Goal: Information Seeking & Learning: Learn about a topic

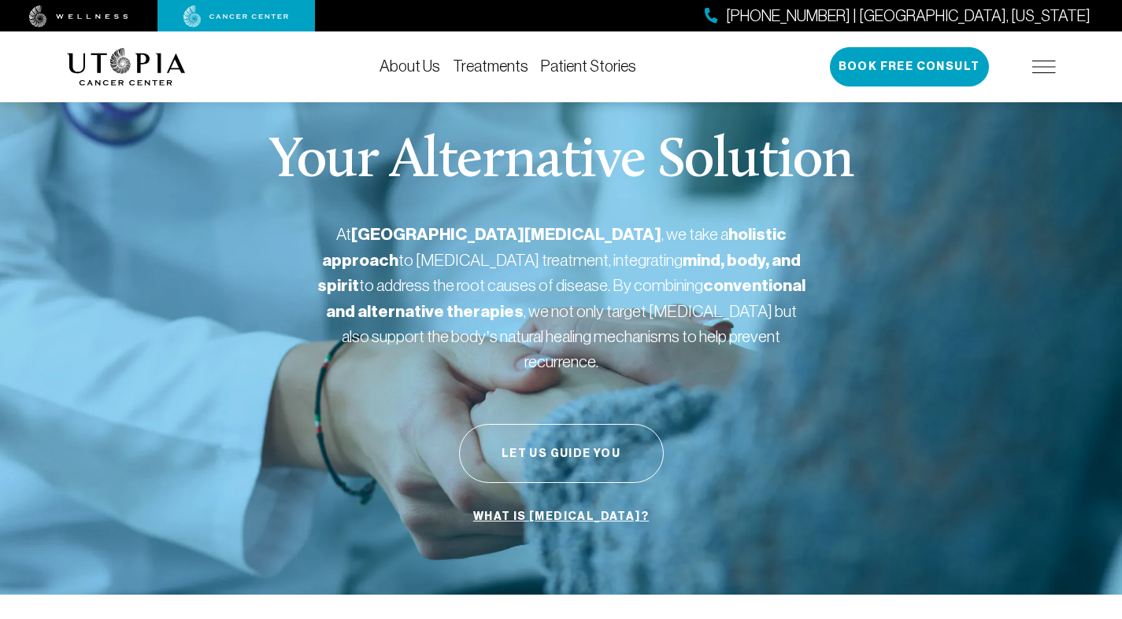
click at [518, 360] on div "At [GEOGRAPHIC_DATA][MEDICAL_DATA] , we take a holistic approach to [MEDICAL_DA…" at bounding box center [561, 304] width 488 height 164
click at [759, 152] on p "Your Alternative Solution" at bounding box center [560, 162] width 585 height 57
click at [346, 449] on div "Your Alternative Solution At [GEOGRAPHIC_DATA][MEDICAL_DATA] , we take a holist…" at bounding box center [561, 333] width 989 height 524
click at [620, 278] on strong "conventional and alternative therapies" at bounding box center [565, 298] width 479 height 46
click at [313, 301] on div "Your Alternative Solution At [GEOGRAPHIC_DATA][MEDICAL_DATA] , we take a holist…" at bounding box center [561, 333] width 989 height 524
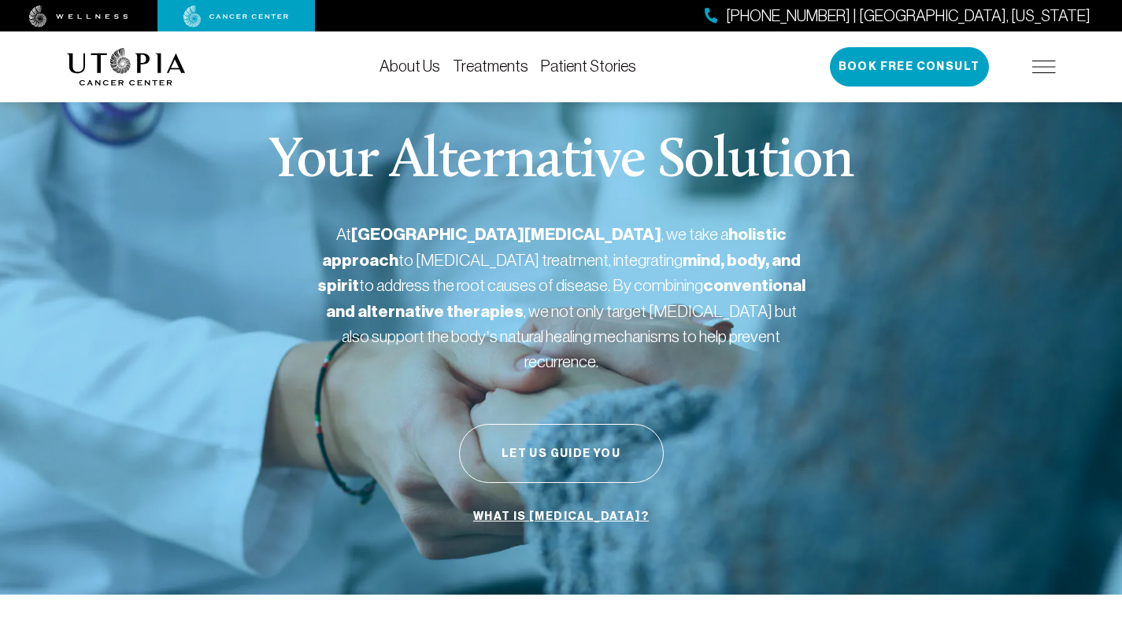
click at [499, 390] on div "Your Alternative Solution At [GEOGRAPHIC_DATA][MEDICAL_DATA] , we take a holist…" at bounding box center [561, 333] width 989 height 524
click at [184, 439] on div "Your Alternative Solution At [GEOGRAPHIC_DATA][MEDICAL_DATA] , we take a holist…" at bounding box center [561, 333] width 989 height 524
click at [535, 346] on p "At [GEOGRAPHIC_DATA][MEDICAL_DATA] , we take a holistic approach to [MEDICAL_DA…" at bounding box center [561, 298] width 488 height 152
click at [562, 367] on div "Your Alternative Solution At [GEOGRAPHIC_DATA][MEDICAL_DATA] , we take a holist…" at bounding box center [561, 333] width 989 height 524
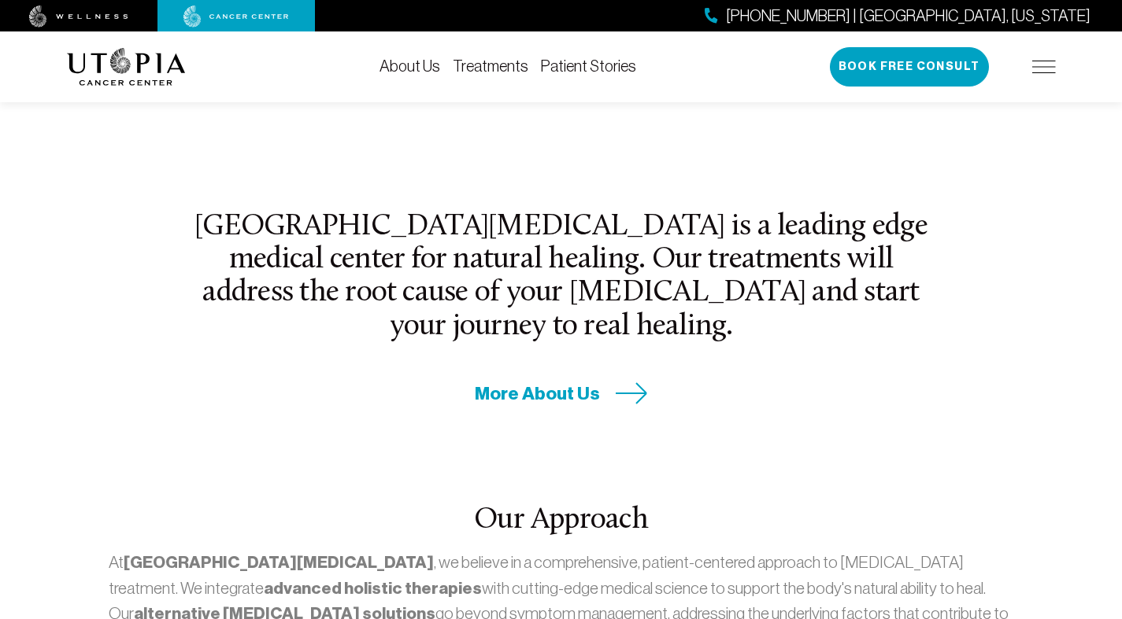
click at [789, 276] on h2 "[GEOGRAPHIC_DATA][MEDICAL_DATA] is a leading edge medical center for natural he…" at bounding box center [561, 277] width 737 height 133
click at [455, 582] on p "At [GEOGRAPHIC_DATA][MEDICAL_DATA] , we believe in a comprehensive, patient-cen…" at bounding box center [561, 601] width 904 height 102
